Goal: Book appointment/travel/reservation

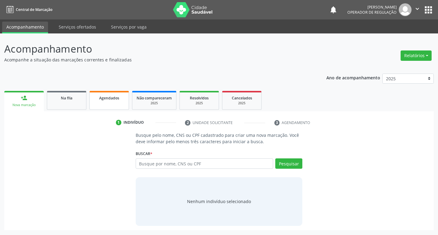
click at [103, 109] on link "Agendados" at bounding box center [109, 100] width 40 height 19
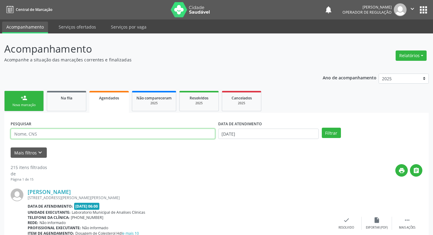
click at [107, 131] on input "text" at bounding box center [113, 134] width 204 height 10
paste input "705 5024 5400 3210"
type input "705 5024 5400 3210"
click at [322, 128] on button "Filtrar" at bounding box center [331, 133] width 19 height 10
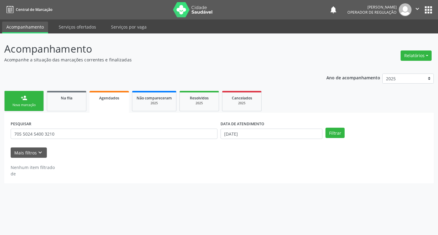
click at [38, 105] on div "Nova marcação" at bounding box center [24, 105] width 30 height 5
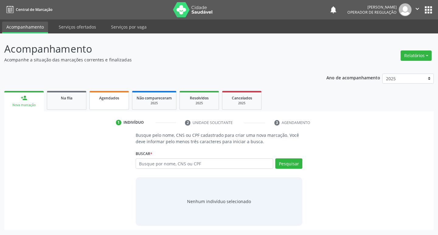
click at [107, 106] on link "Agendados" at bounding box center [109, 100] width 40 height 19
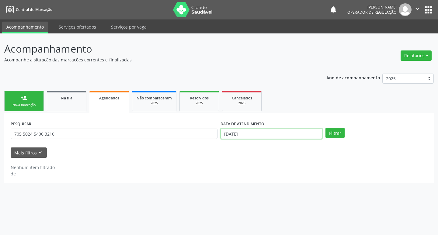
click at [305, 135] on input "[DATE]" at bounding box center [271, 134] width 102 height 10
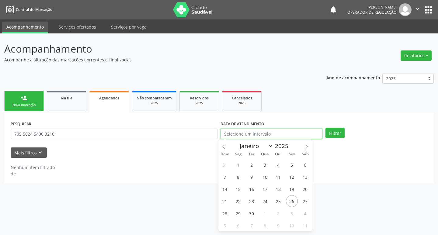
click at [325, 128] on button "Filtrar" at bounding box center [334, 133] width 19 height 10
click at [28, 112] on ul "person_add Nova marcação Na fila Agendados Não compareceram 2025 Resolvidos 202…" at bounding box center [218, 100] width 429 height 23
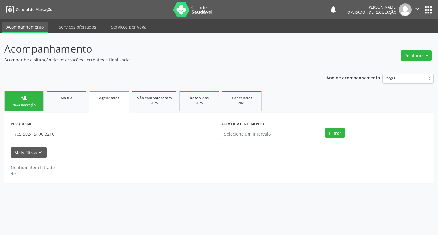
click at [29, 108] on link "person_add Nova marcação" at bounding box center [24, 101] width 40 height 20
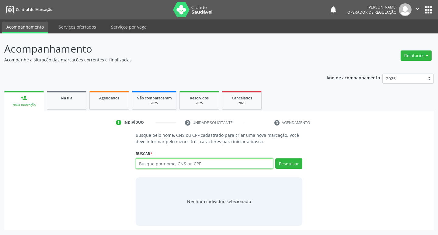
click at [154, 163] on input "text" at bounding box center [205, 163] width 138 height 10
paste input "705 5024 5400 3210"
click at [273, 167] on input "705 5024 5400 3210" at bounding box center [205, 163] width 138 height 10
type input "705 5024 5400 3210"
click at [283, 169] on div "Pesquisar" at bounding box center [287, 165] width 29 height 15
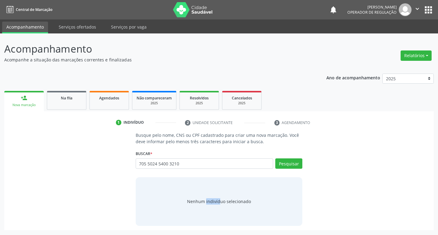
click at [283, 169] on div "Pesquisar" at bounding box center [287, 165] width 29 height 15
click at [285, 167] on button "Pesquisar" at bounding box center [288, 163] width 27 height 10
click at [257, 184] on div "Nenhum indivíduo selecionado" at bounding box center [219, 201] width 167 height 49
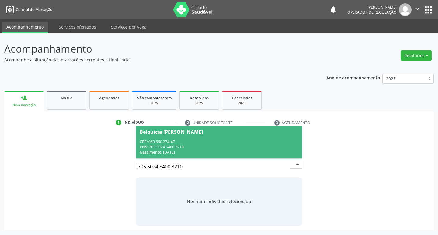
click at [223, 139] on div "CPF: 060.860.274-47" at bounding box center [218, 141] width 159 height 5
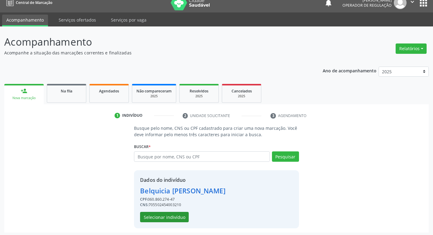
scroll to position [9, 0]
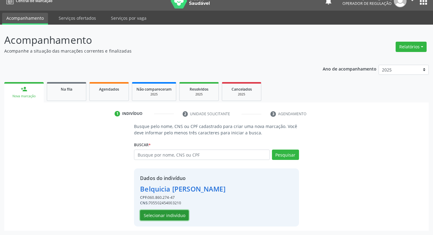
click at [159, 218] on button "Selecionar indivíduo" at bounding box center [164, 215] width 49 height 10
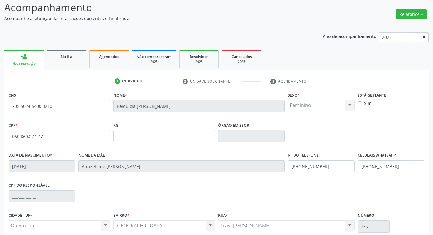
scroll to position [94, 0]
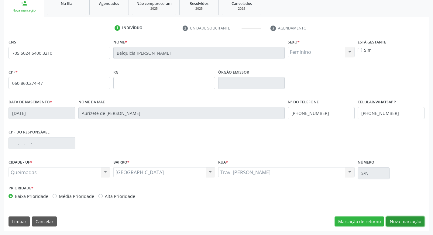
click at [411, 224] on button "Nova marcação" at bounding box center [405, 221] width 38 height 10
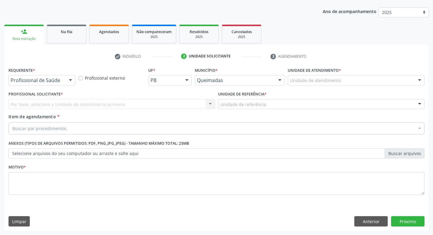
scroll to position [66, 0]
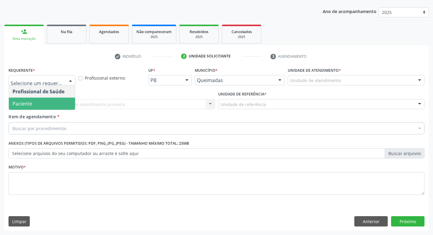
click at [31, 106] on span "Paciente" at bounding box center [22, 103] width 20 height 7
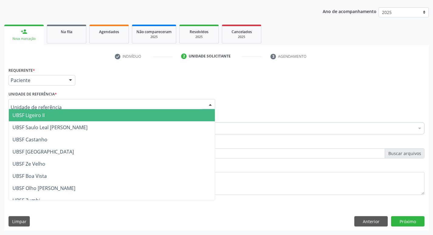
click at [48, 99] on div at bounding box center [112, 104] width 207 height 10
type input "SA"
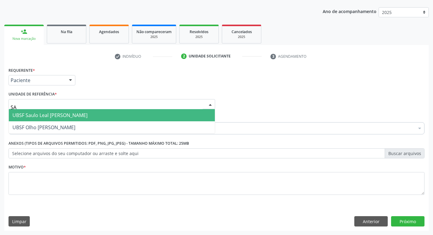
click at [50, 113] on span "UBSF Saulo Leal [PERSON_NAME]" at bounding box center [49, 115] width 75 height 7
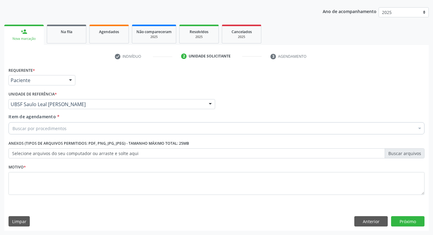
click at [66, 129] on div "Buscar por procedimentos" at bounding box center [217, 128] width 416 height 12
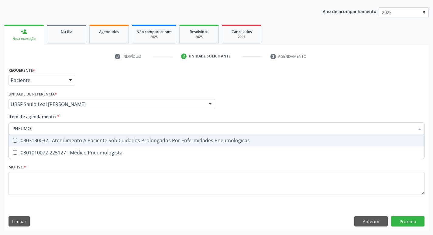
type input "PNEUMOLO"
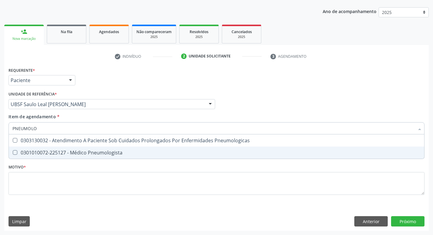
click at [82, 155] on div "0301010072-225127 - Médico Pneumologista" at bounding box center [216, 152] width 408 height 5
checkbox Pneumologista "true"
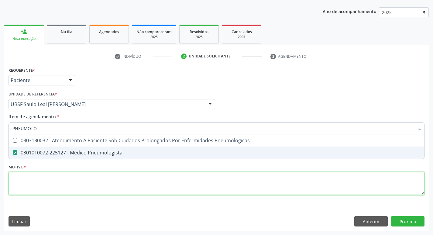
click at [85, 185] on div "Requerente * Paciente Profissional de Saúde Paciente Nenhum resultado encontrad…" at bounding box center [217, 135] width 416 height 138
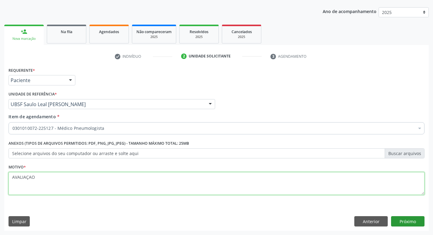
type textarea "AVALIAÇAO"
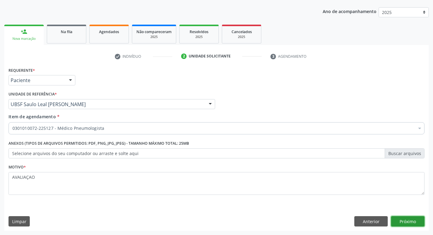
click at [405, 216] on button "Próximo" at bounding box center [407, 221] width 33 height 10
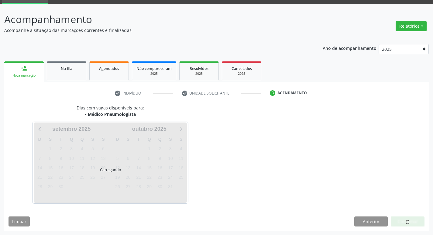
scroll to position [29, 0]
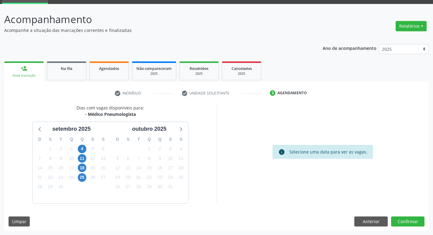
click at [247, 187] on div "info Selecione uma data para ver as vagas." at bounding box center [323, 154] width 212 height 99
click at [82, 177] on span "25" at bounding box center [82, 177] width 9 height 9
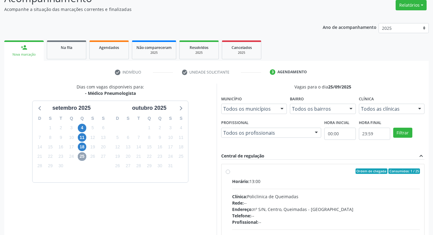
scroll to position [0, 0]
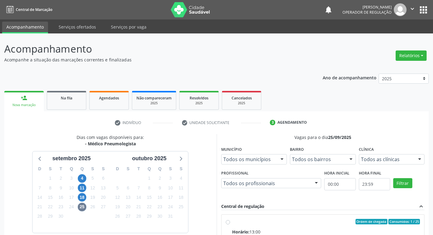
click at [423, 10] on button "apps" at bounding box center [423, 10] width 11 height 11
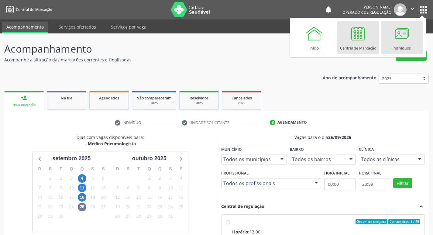
click at [399, 43] on div "Indivíduos" at bounding box center [402, 47] width 18 height 8
